Goal: Transaction & Acquisition: Download file/media

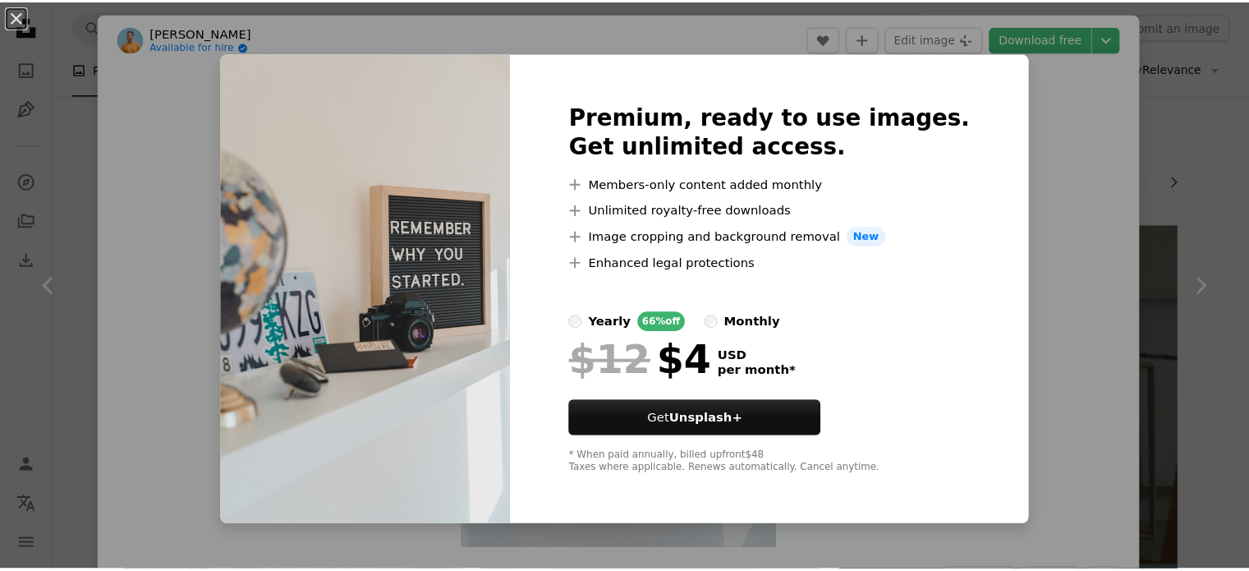
scroll to position [815, 0]
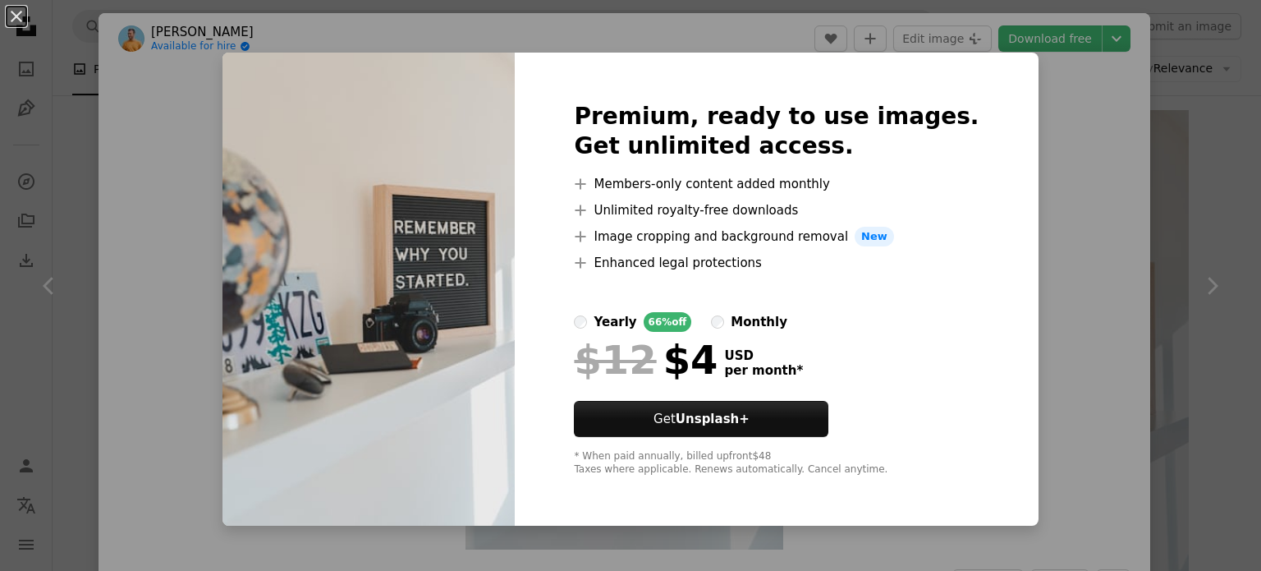
click at [1053, 174] on div "An X shape Premium, ready to use images. Get unlimited access. A plus sign Memb…" at bounding box center [630, 285] width 1261 height 571
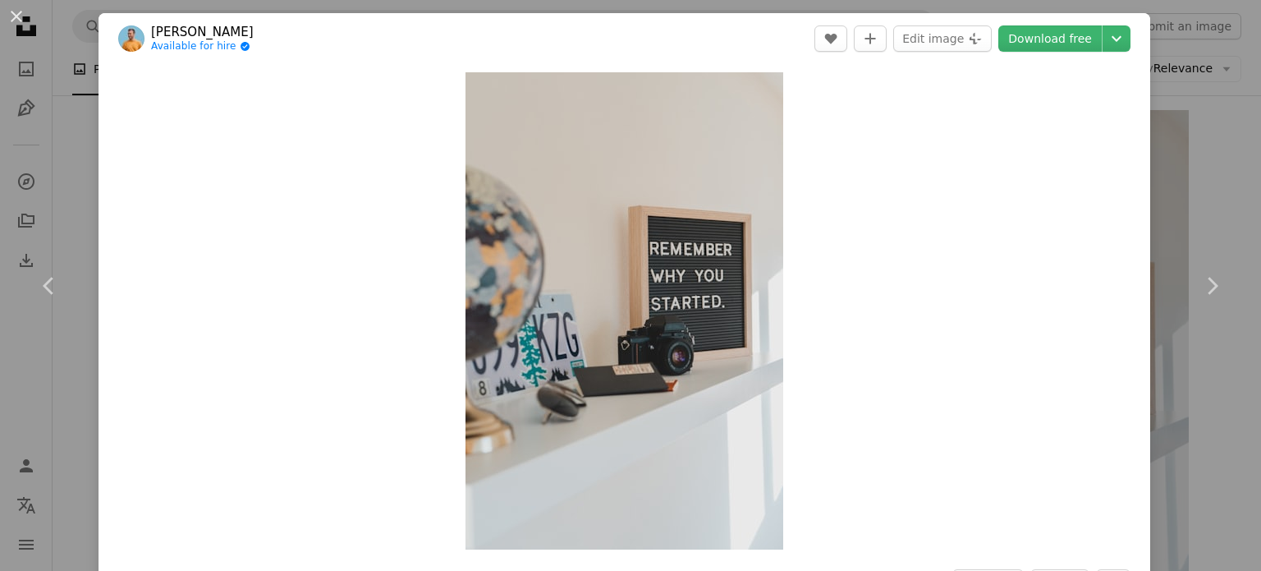
click at [1206, 43] on div "An X shape Chevron left Chevron right [PERSON_NAME] Available for hire A checkm…" at bounding box center [630, 285] width 1261 height 571
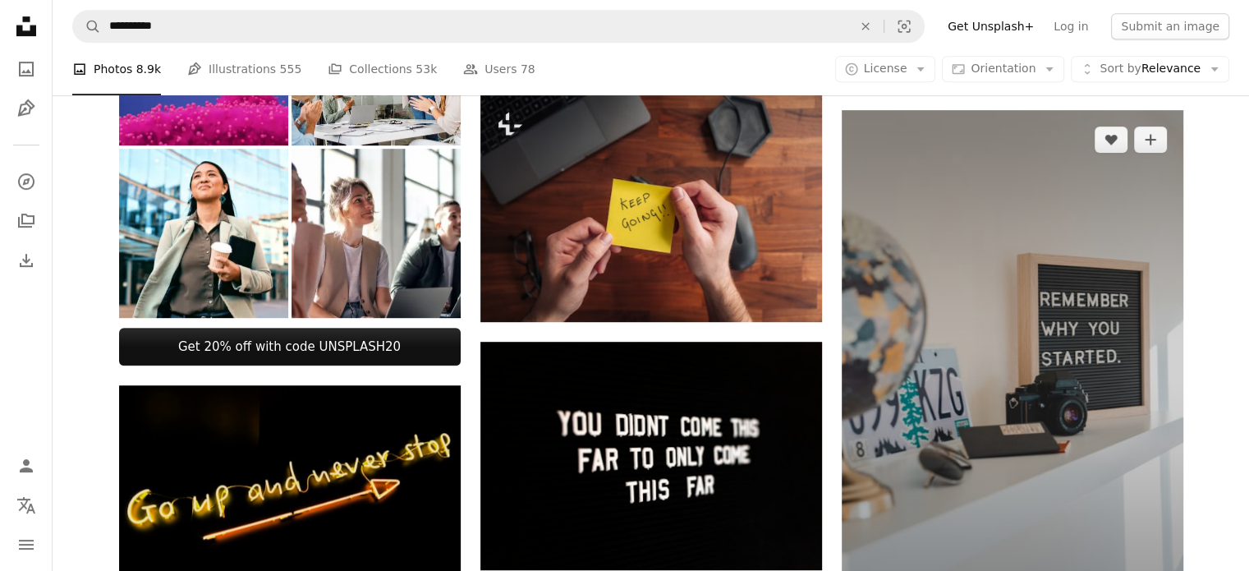
click at [933, 225] on img at bounding box center [1013, 366] width 342 height 512
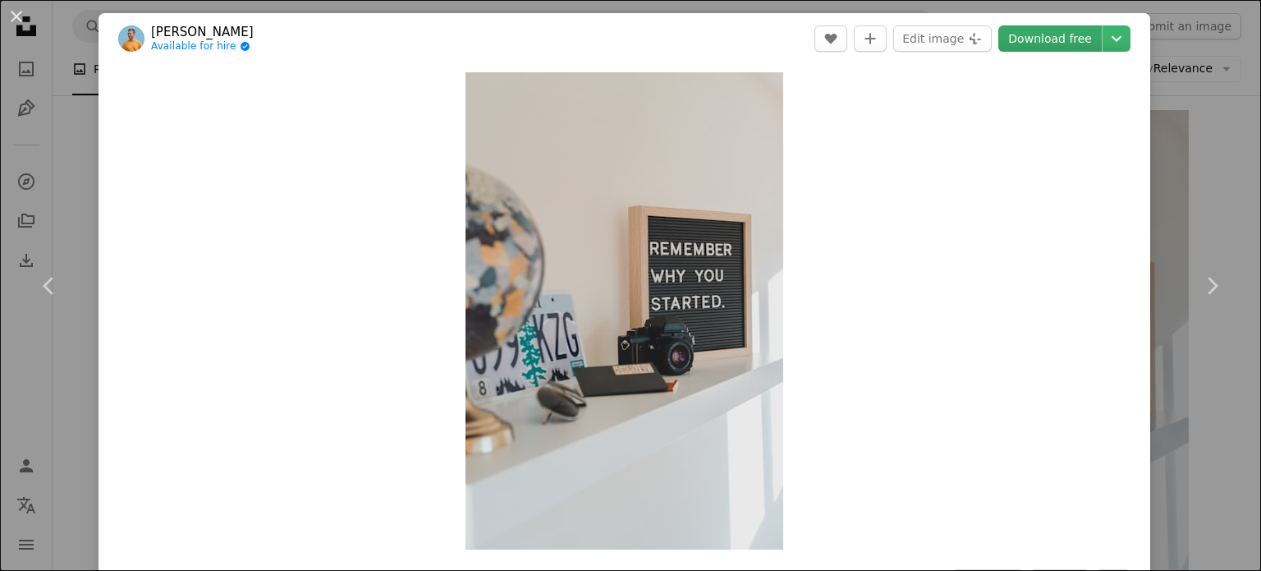
click at [1033, 31] on link "Download free" at bounding box center [1050, 38] width 103 height 26
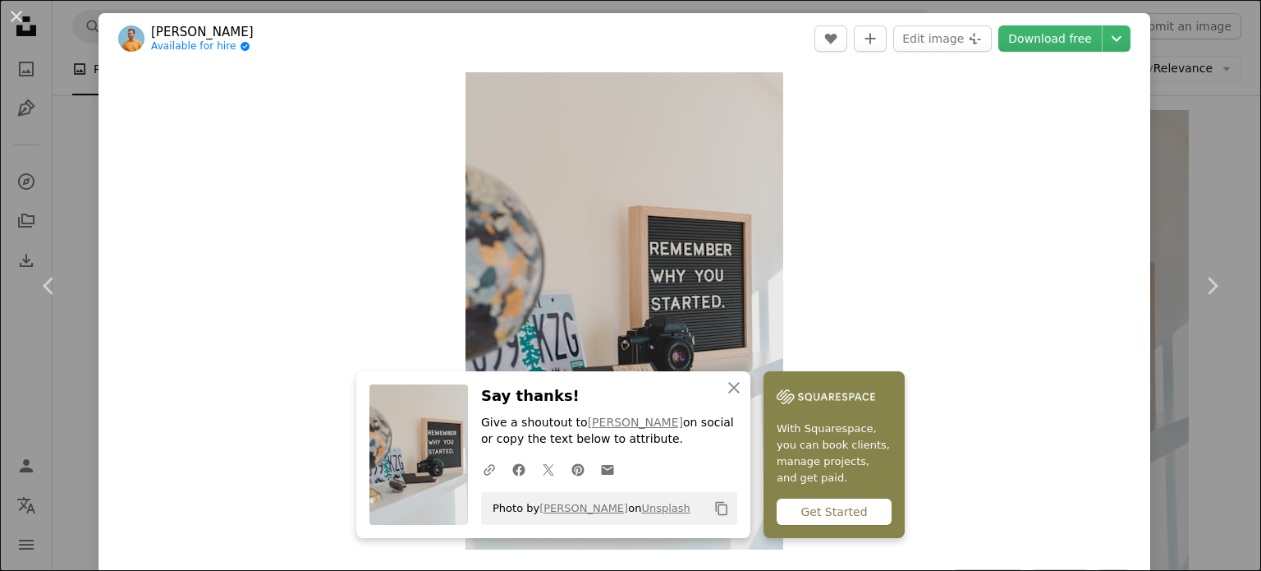
click at [1184, 45] on div "An X shape Chevron left Chevron right [PERSON_NAME] Available for hire A checkm…" at bounding box center [630, 285] width 1261 height 571
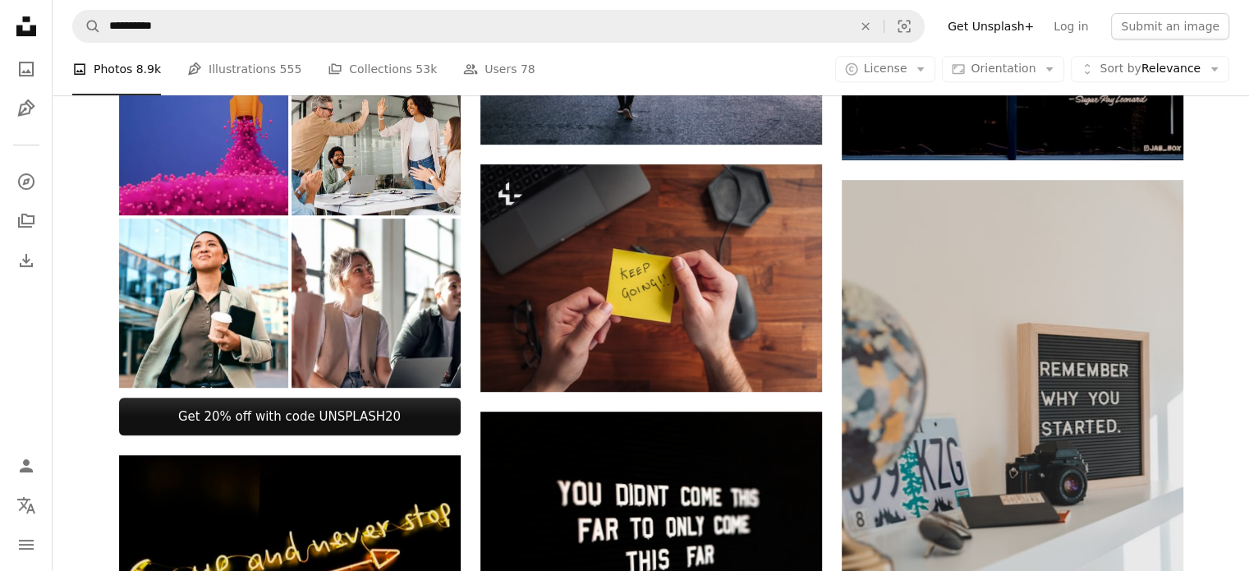
scroll to position [854, 0]
